Goal: Use online tool/utility: Utilize a website feature to perform a specific function

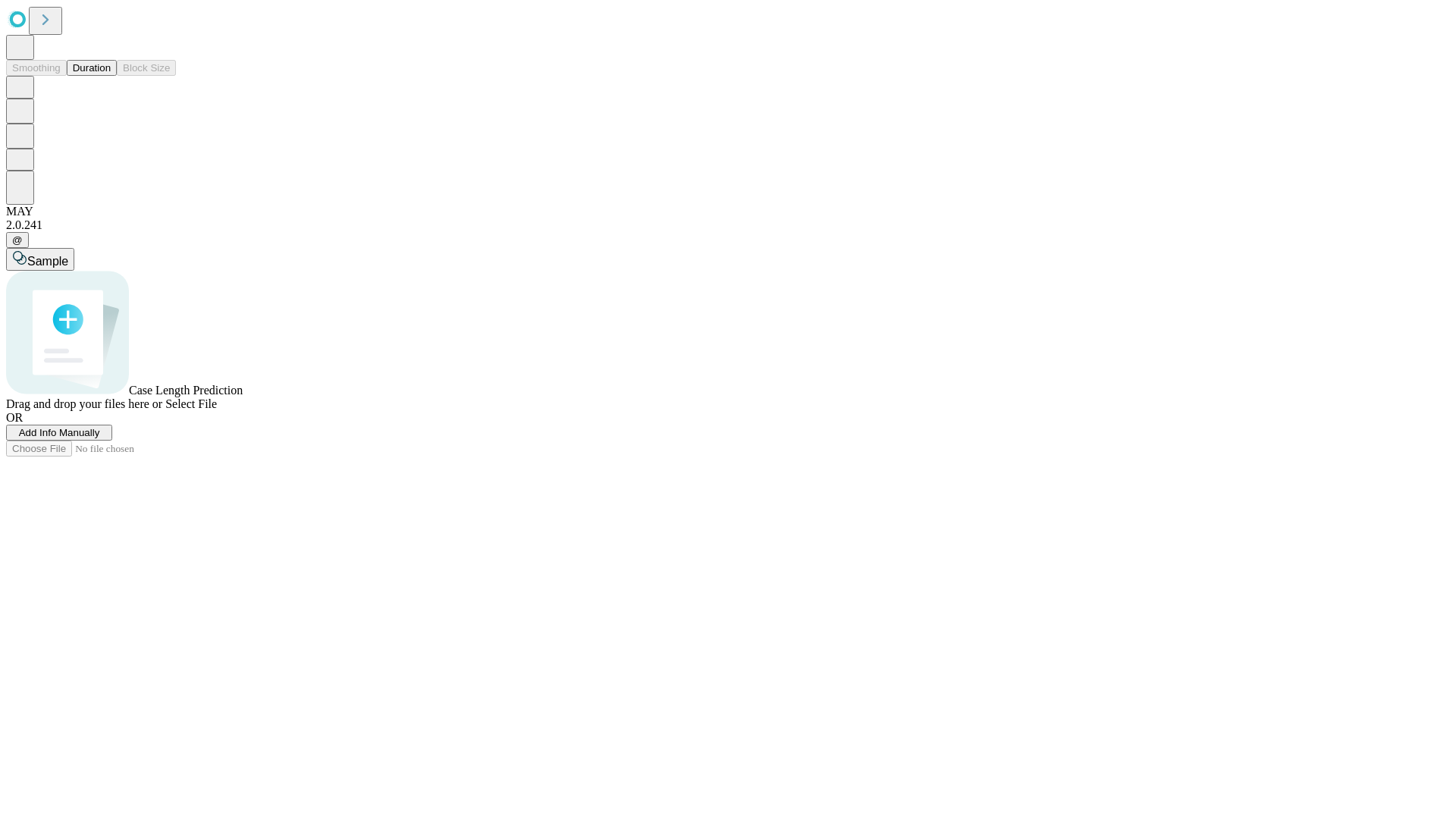
click at [111, 76] on button "Duration" at bounding box center [92, 68] width 50 height 16
click at [69, 254] on span "Sample" at bounding box center [47, 261] width 41 height 13
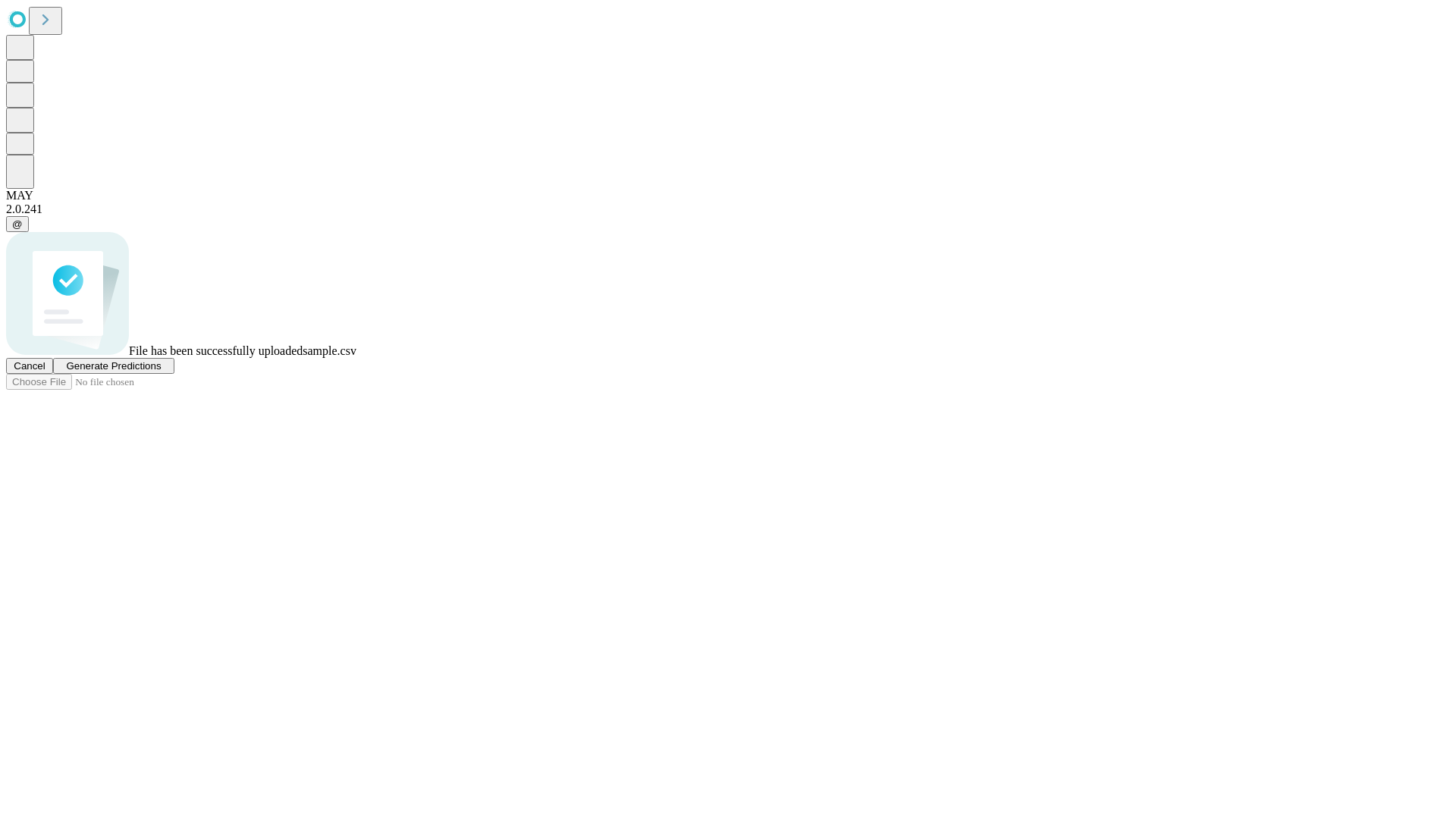
click at [160, 372] on span "Generate Predictions" at bounding box center [113, 366] width 95 height 12
